Goal: Transaction & Acquisition: Purchase product/service

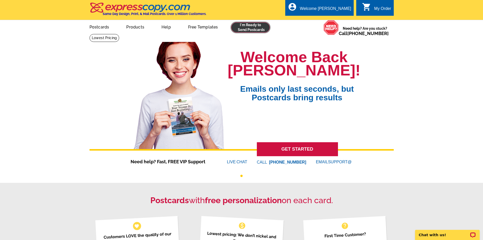
click at [249, 31] on link at bounding box center [250, 27] width 39 height 10
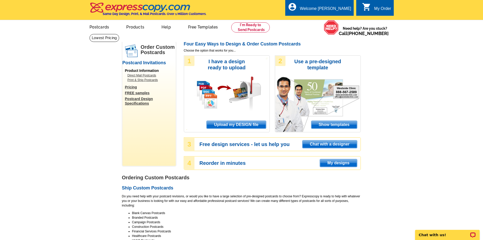
click at [258, 125] on span "Upload my DESIGN file" at bounding box center [236, 125] width 59 height 8
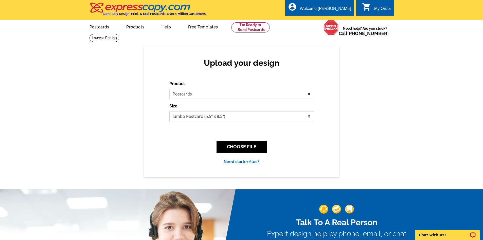
click at [247, 118] on select "Jumbo Postcard (5.5" x 8.5") Regular Postcard (4.25" x 5.6") Panoramic Postcard…" at bounding box center [242, 116] width 145 height 10
select select "1"
click at [170, 111] on select "Jumbo Postcard (5.5" x 8.5") Regular Postcard (4.25" x 5.6") Panoramic Postcard…" at bounding box center [242, 116] width 145 height 10
click at [233, 146] on button "CHOOSE FILE" at bounding box center [242, 147] width 50 height 12
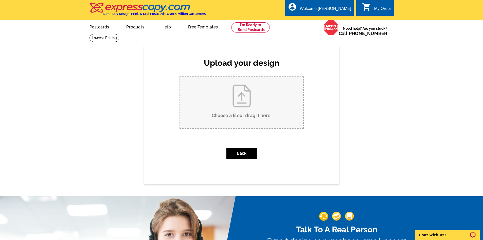
click at [242, 113] on input "Choose a file or drag it here ." at bounding box center [241, 102] width 123 height 51
type input "C:\fakepath\1131 NE Locksley Drive SOLD.pdf"
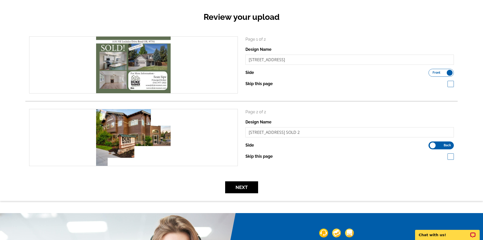
scroll to position [51, 0]
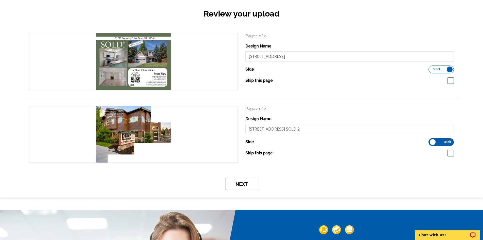
click at [246, 182] on button "Next" at bounding box center [241, 184] width 33 height 12
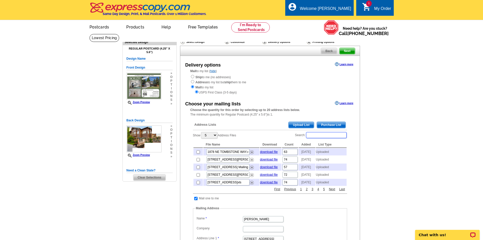
click at [311, 136] on input "Search:" at bounding box center [326, 135] width 41 height 6
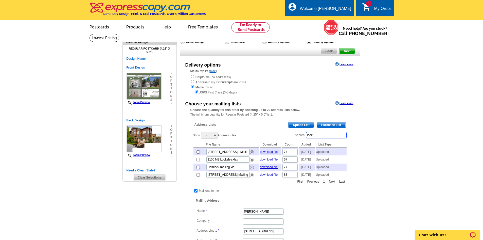
type input "lock"
click at [199, 154] on input "checkbox" at bounding box center [198, 151] width 3 height 3
checkbox input "true"
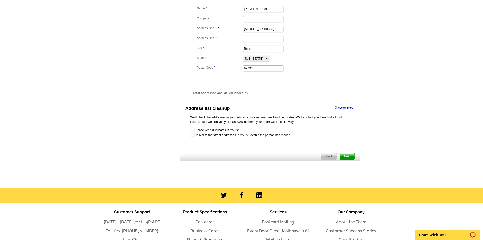
scroll to position [203, 0]
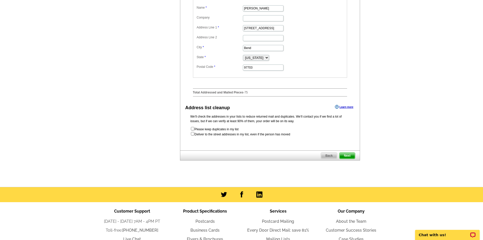
click at [351, 159] on span "Next" at bounding box center [347, 156] width 15 height 6
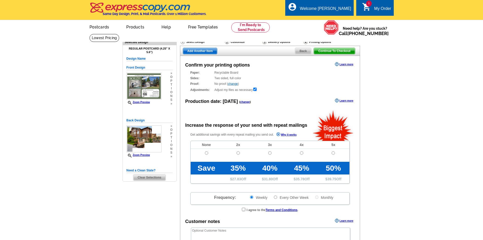
radio input "false"
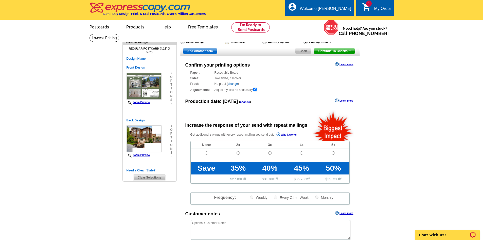
click at [210, 153] on td at bounding box center [207, 155] width 32 height 13
click at [208, 153] on input "radio" at bounding box center [206, 152] width 3 height 3
radio input "true"
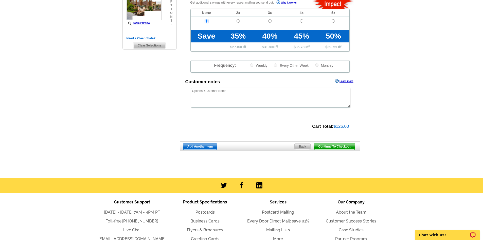
scroll to position [102, 0]
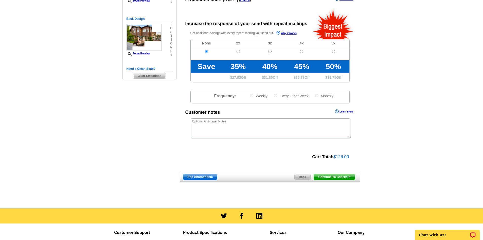
click at [343, 178] on span "Continue To Checkout" at bounding box center [334, 177] width 41 height 6
